Goal: Information Seeking & Learning: Learn about a topic

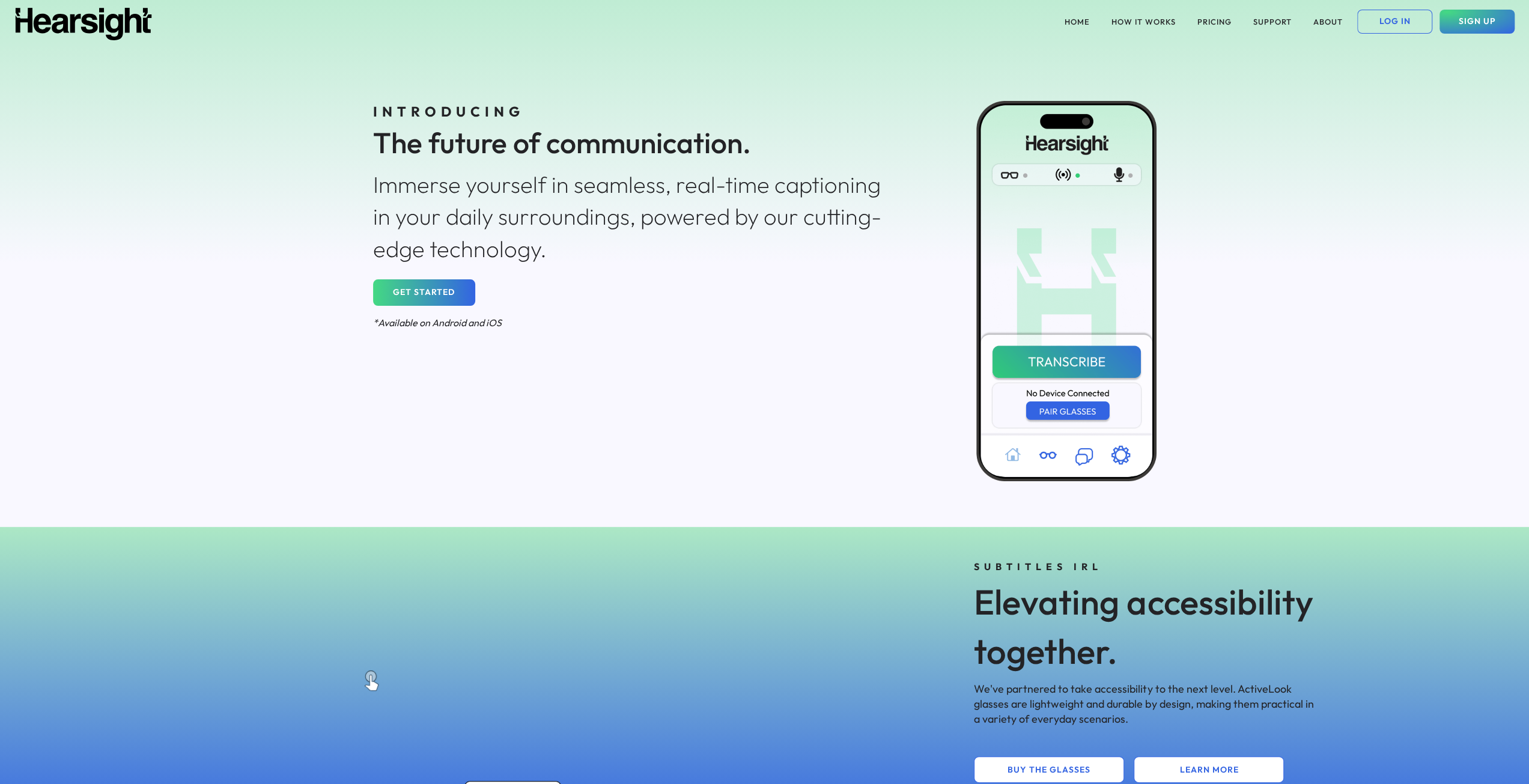
click at [437, 287] on button "GET STARTED" at bounding box center [424, 292] width 102 height 27
click at [1203, 22] on button "PRICING" at bounding box center [1214, 21] width 49 height 24
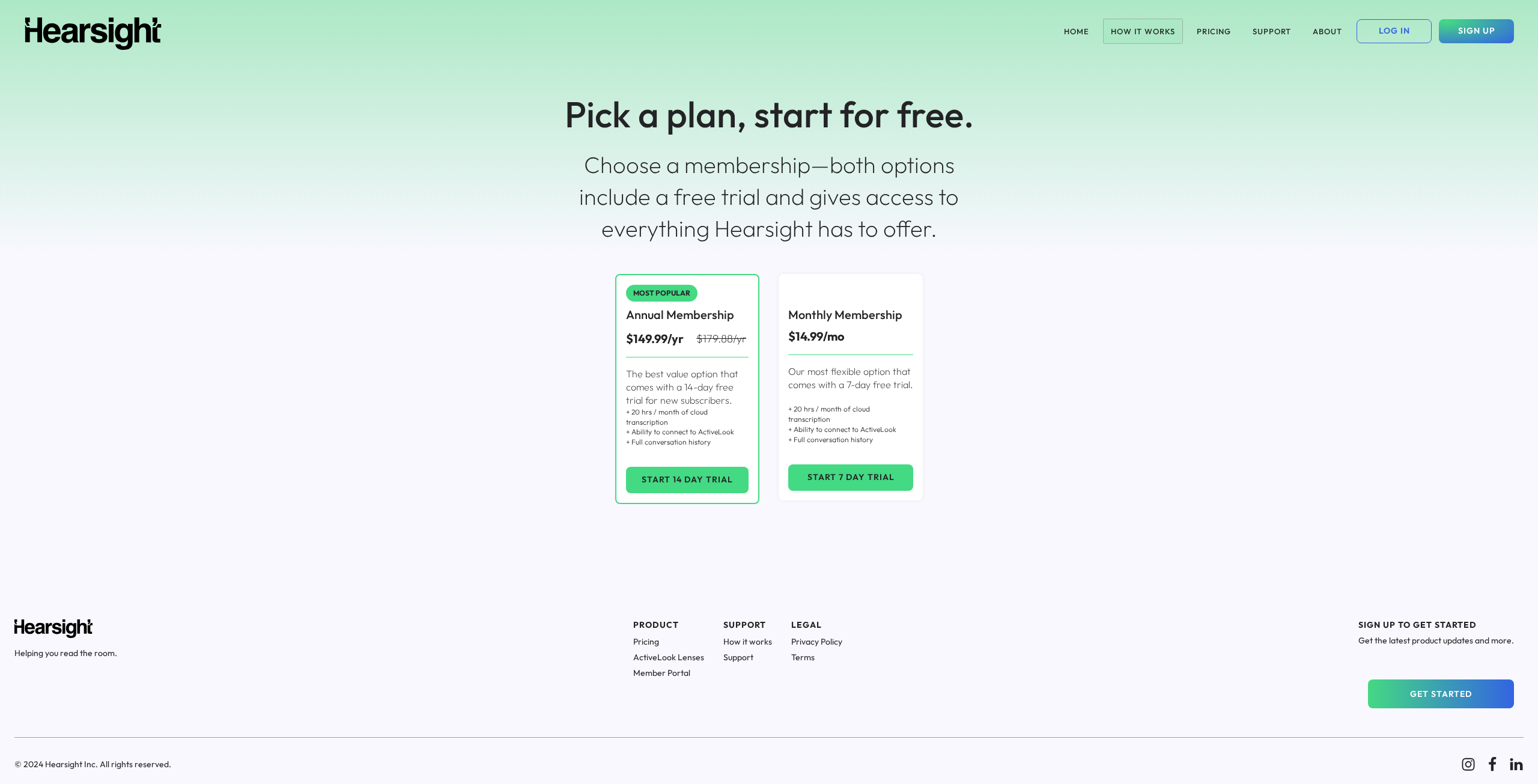
click at [1132, 28] on button "HOW IT WORKS" at bounding box center [1143, 31] width 79 height 24
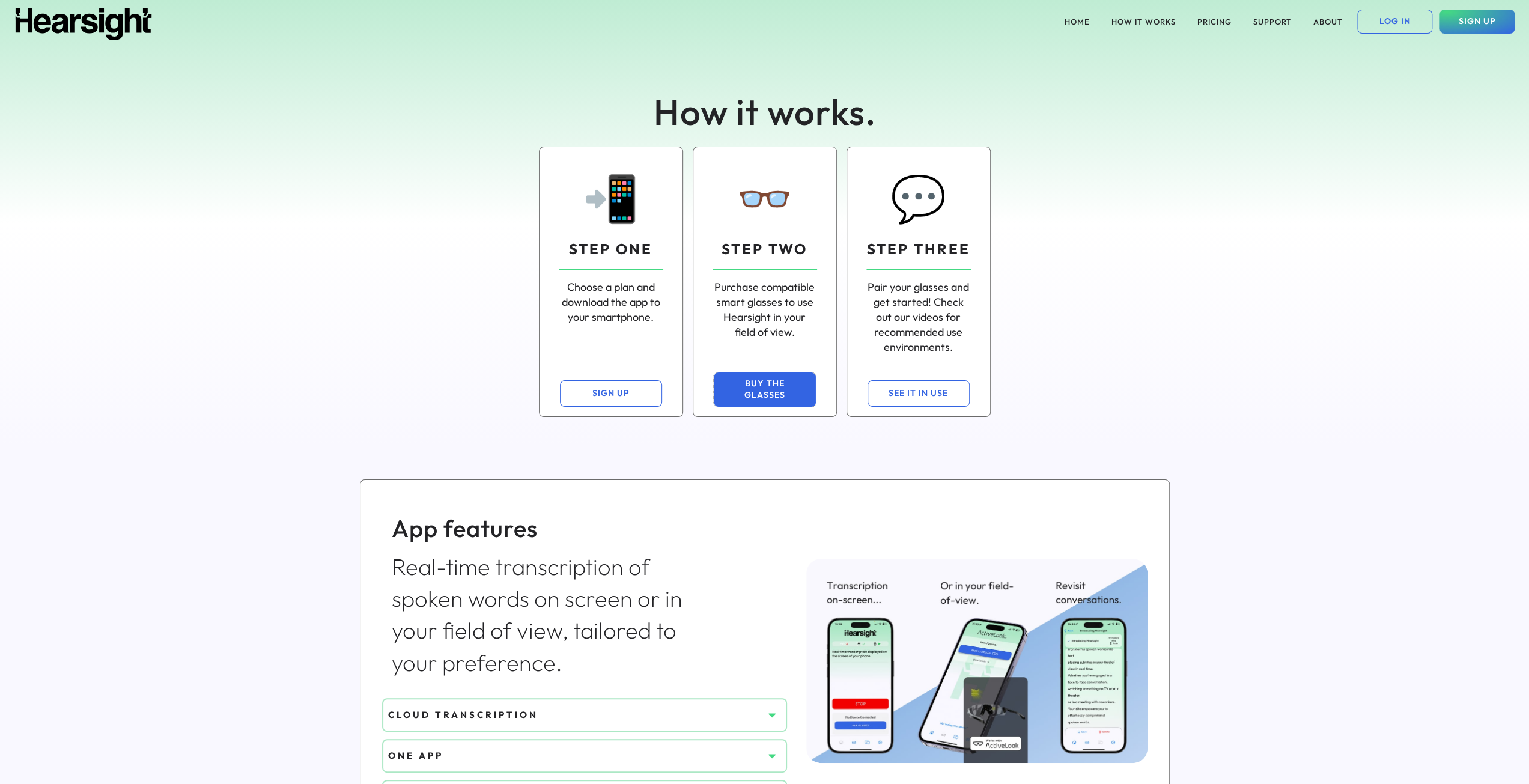
click at [775, 387] on button "BUY THE GLASSES" at bounding box center [765, 389] width 102 height 34
